Goal: Information Seeking & Learning: Learn about a topic

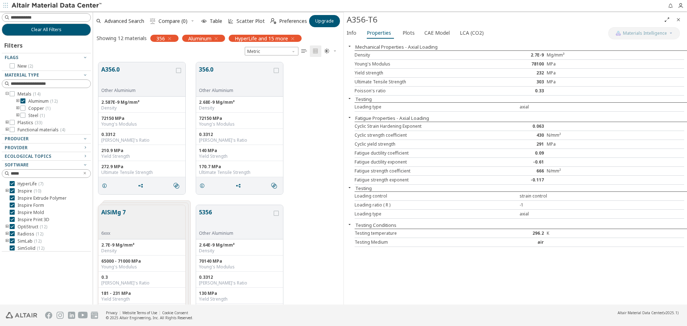
scroll to position [242, 245]
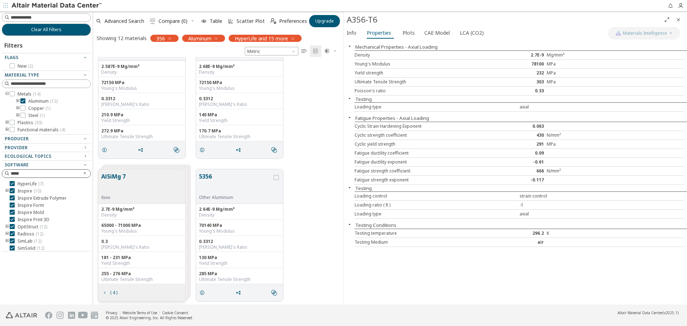
click at [86, 171] on icon "Clear text" at bounding box center [85, 173] width 4 height 4
click at [12, 190] on icon at bounding box center [12, 190] width 5 height 5
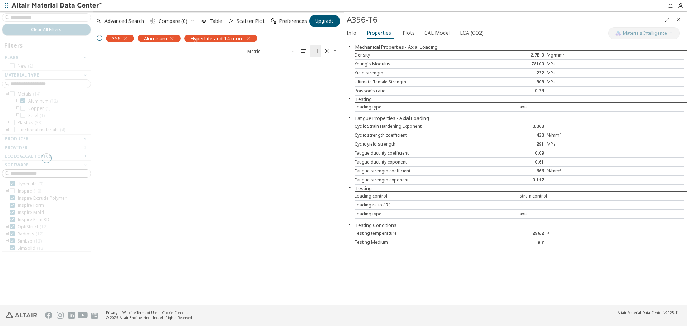
click at [11, 200] on div at bounding box center [46, 157] width 93 height 293
click at [12, 207] on div at bounding box center [46, 157] width 93 height 293
click at [11, 212] on div at bounding box center [46, 157] width 93 height 293
click at [11, 222] on div at bounding box center [46, 157] width 93 height 293
click at [11, 226] on div at bounding box center [46, 157] width 93 height 293
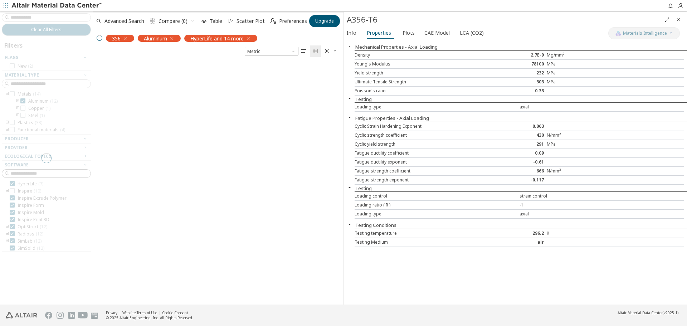
click at [11, 233] on div at bounding box center [46, 157] width 93 height 293
click at [11, 242] on div at bounding box center [46, 157] width 93 height 293
click at [11, 249] on div at bounding box center [45, 250] width 86 height 4
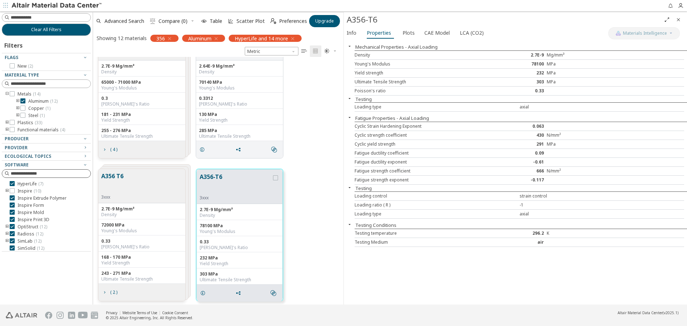
scroll to position [324, 0]
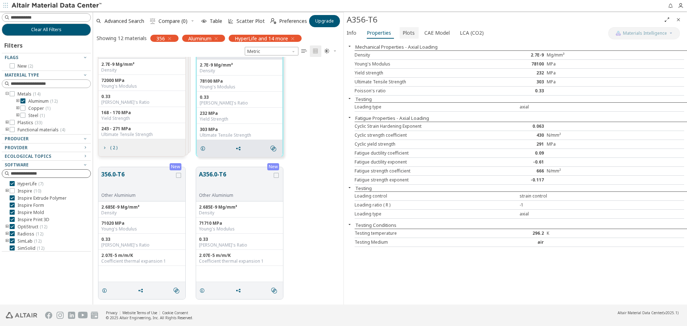
click at [405, 32] on span "Plots" at bounding box center [409, 32] width 12 height 11
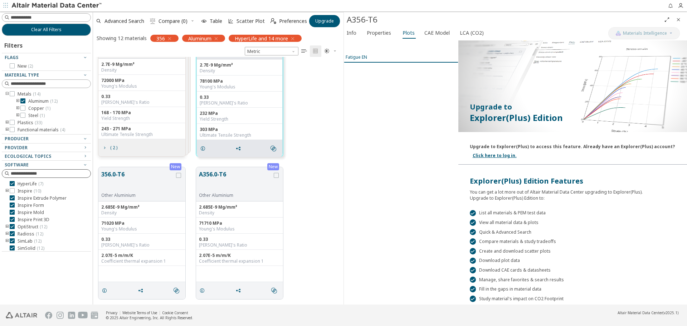
click at [358, 57] on div "Fatigue EN" at bounding box center [356, 57] width 21 height 6
click at [498, 157] on link "Click here to log in." at bounding box center [495, 155] width 44 height 6
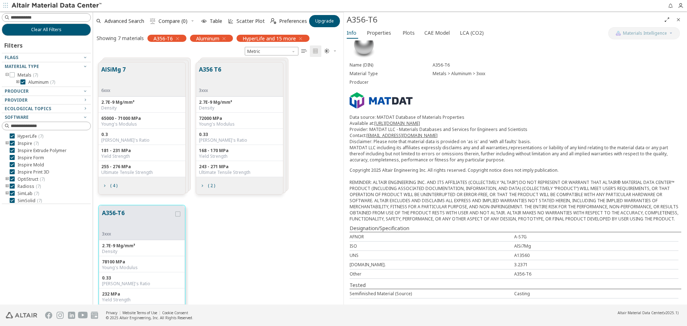
scroll to position [242, 245]
click at [375, 33] on span "Properties" at bounding box center [379, 32] width 24 height 11
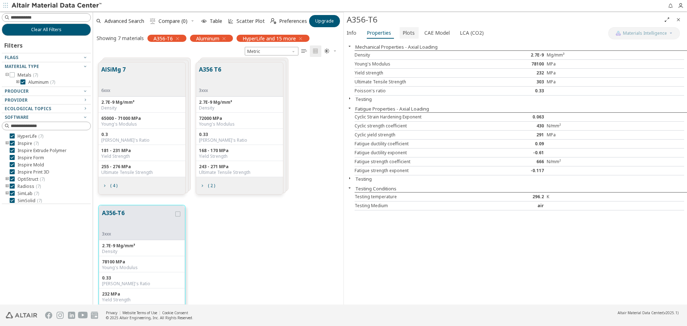
click at [412, 32] on span "Plots" at bounding box center [409, 32] width 12 height 11
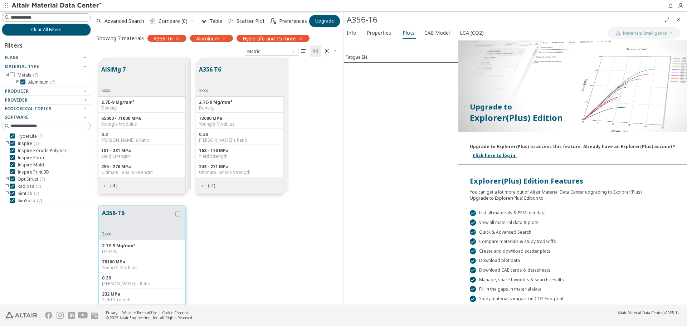
scroll to position [29, 0]
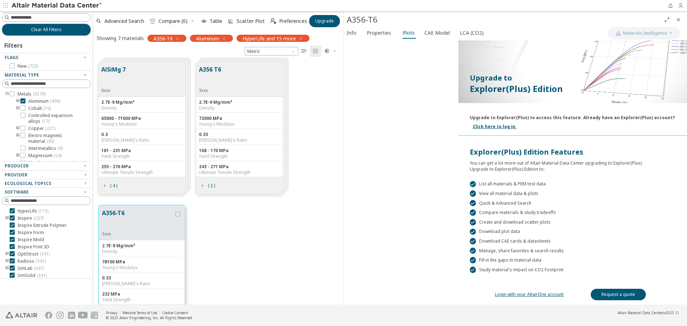
click at [681, 5] on icon "button" at bounding box center [681, 6] width 6 height 6
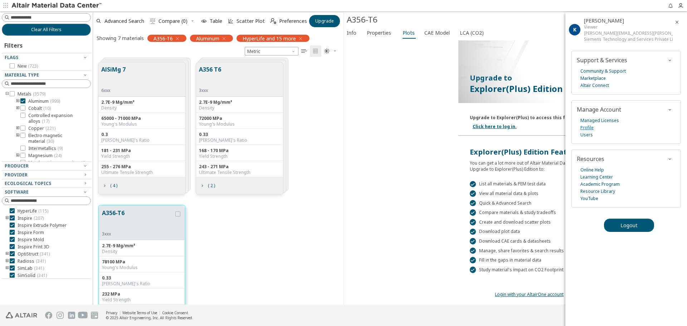
click at [591, 126] on link "Profile" at bounding box center [587, 127] width 13 height 7
drag, startPoint x: 446, startPoint y: 130, endPoint x: 388, endPoint y: 126, distance: 57.8
click at [388, 127] on div "Fatigue EN" at bounding box center [401, 143] width 115 height 264
